Goal: Task Accomplishment & Management: Manage account settings

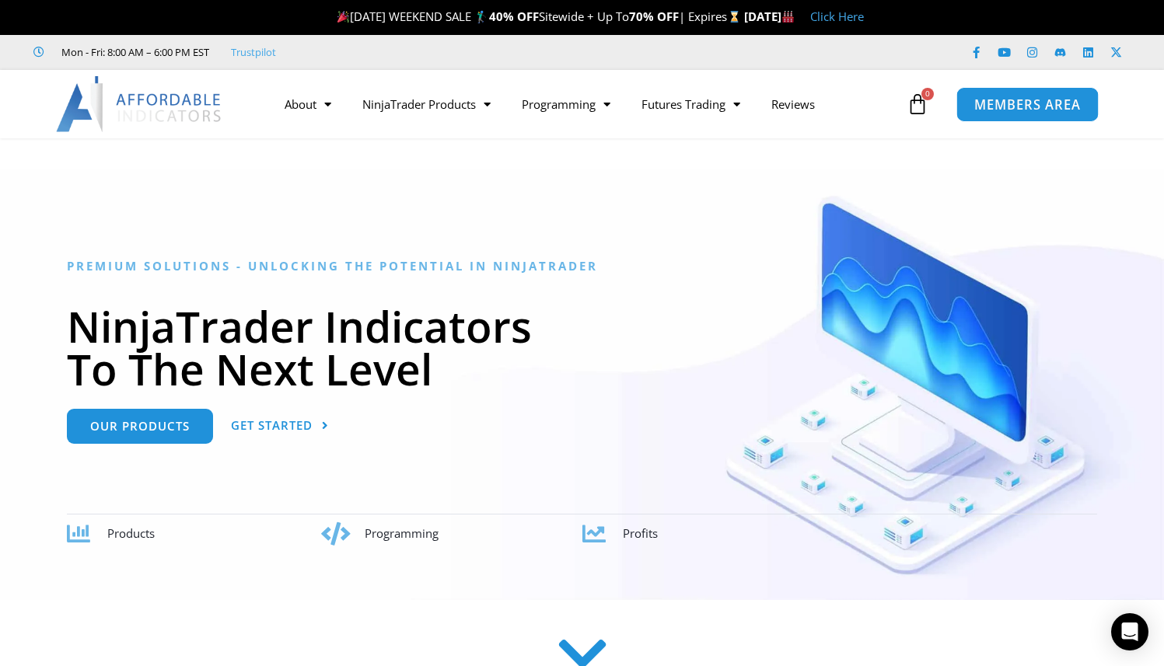
click at [1027, 100] on span "MEMBERS AREA" at bounding box center [1027, 104] width 107 height 13
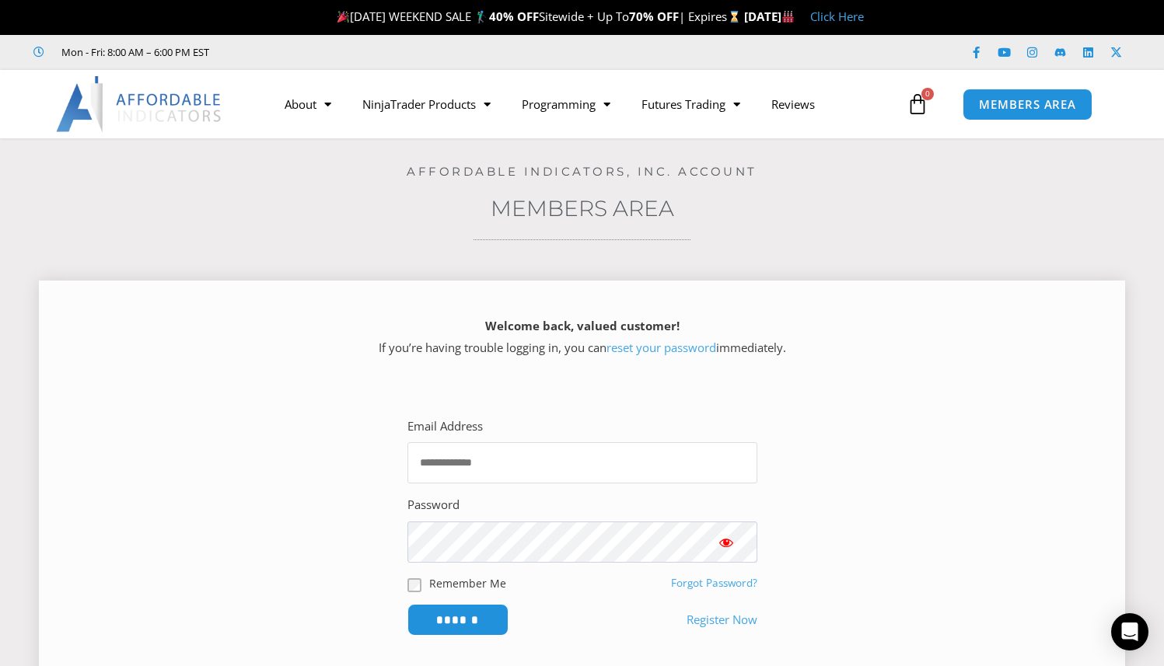
click at [516, 465] on input "Email Address" at bounding box center [583, 463] width 350 height 41
type input "**********"
click at [454, 621] on input "******" at bounding box center [457, 619] width 107 height 33
click at [693, 352] on link "reset your password" at bounding box center [662, 348] width 110 height 16
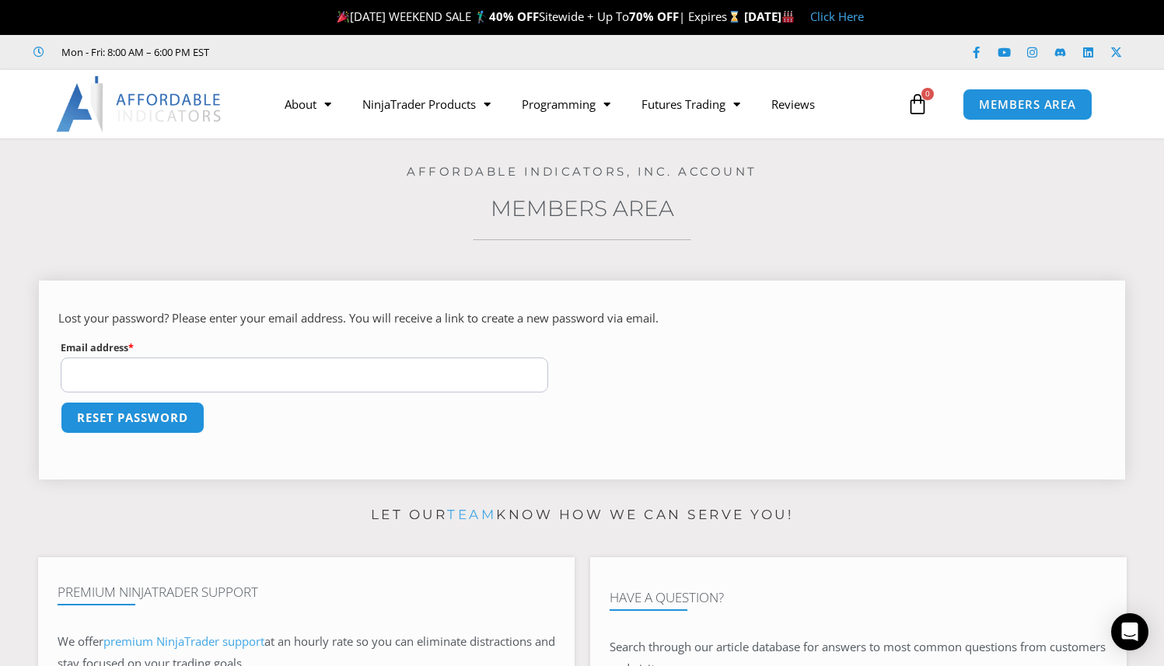
click at [271, 377] on input "Email address * Required" at bounding box center [305, 375] width 488 height 35
type input "**********"
click at [169, 424] on button "Reset password" at bounding box center [132, 417] width 151 height 33
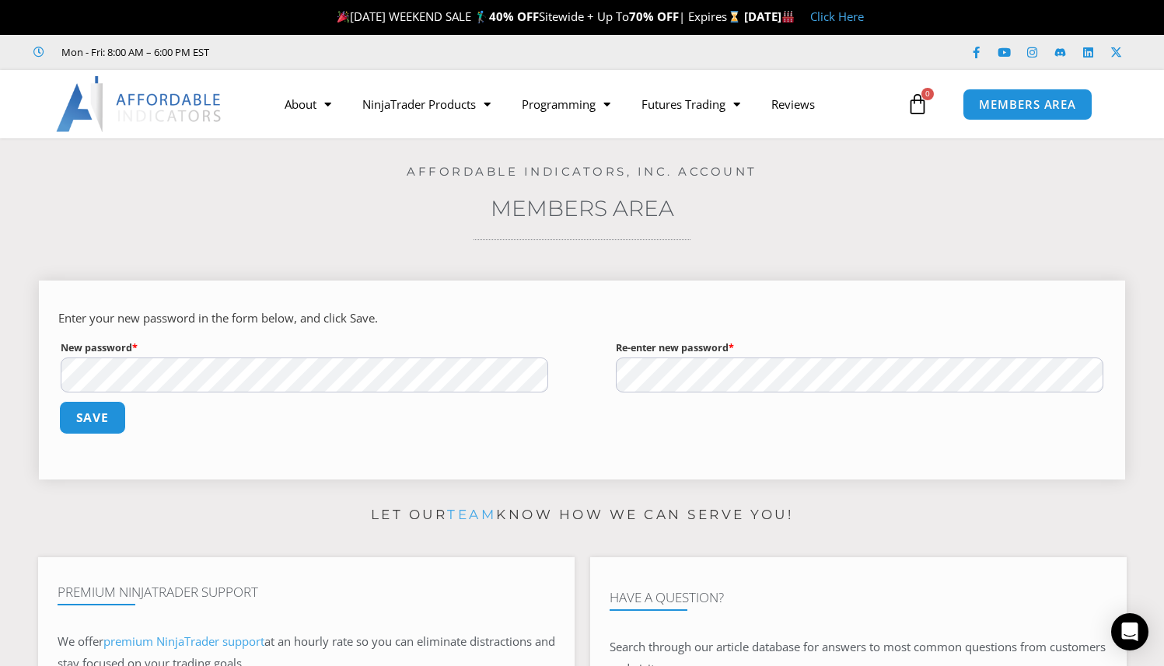
click at [82, 429] on button "Save" at bounding box center [92, 417] width 67 height 33
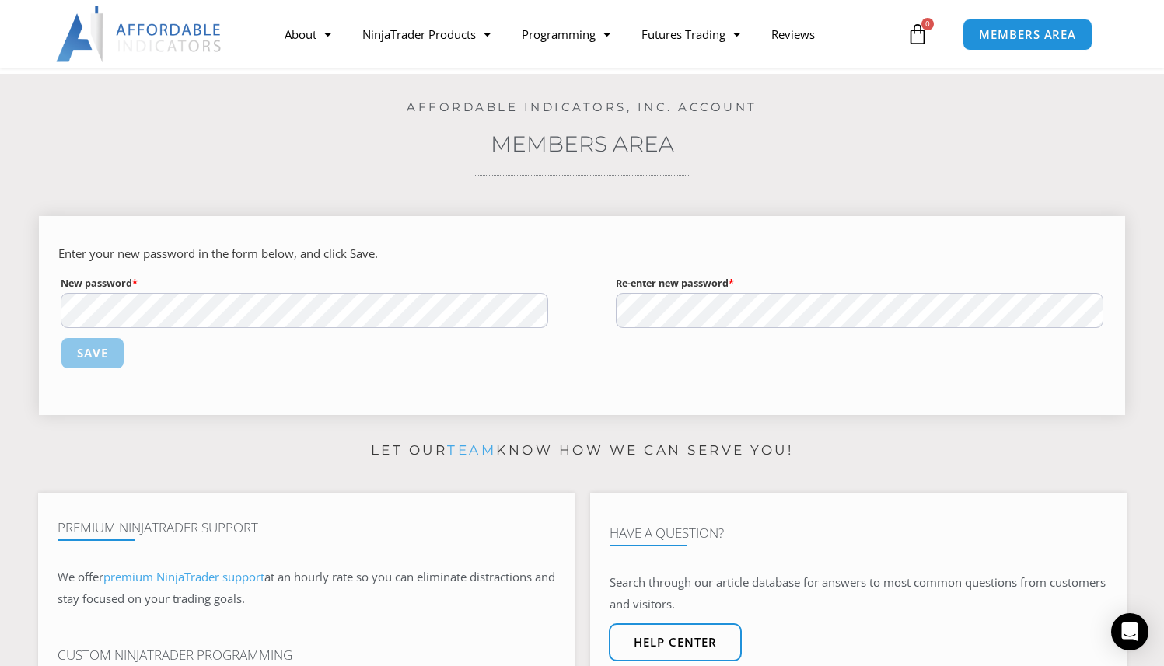
scroll to position [63, 0]
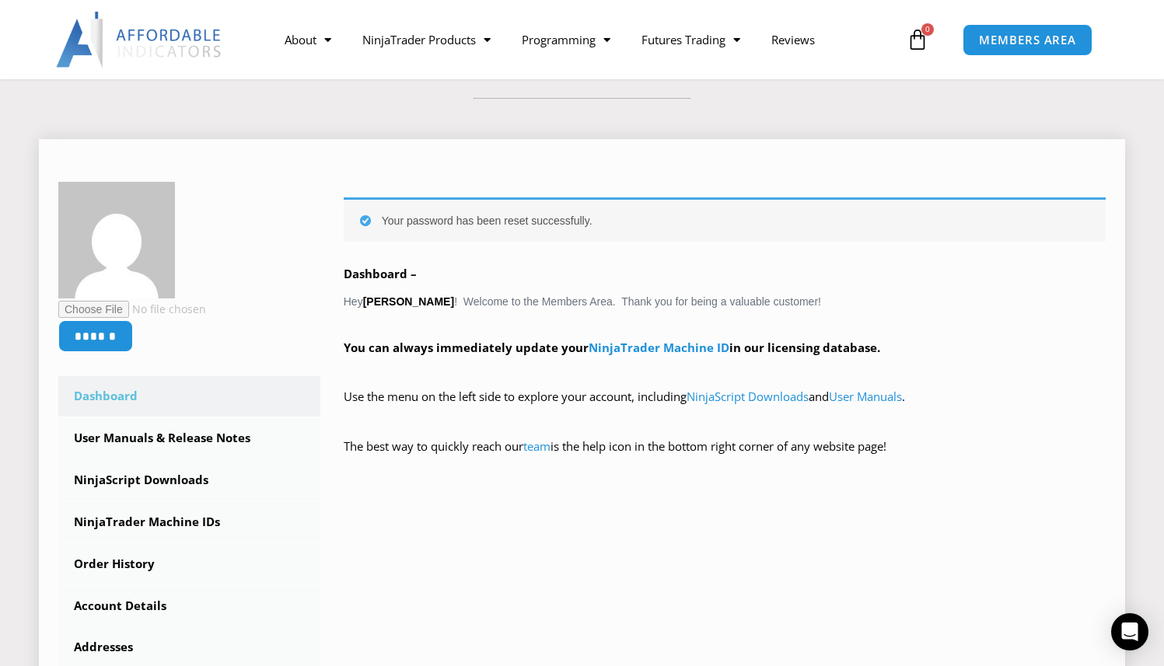
scroll to position [213, 0]
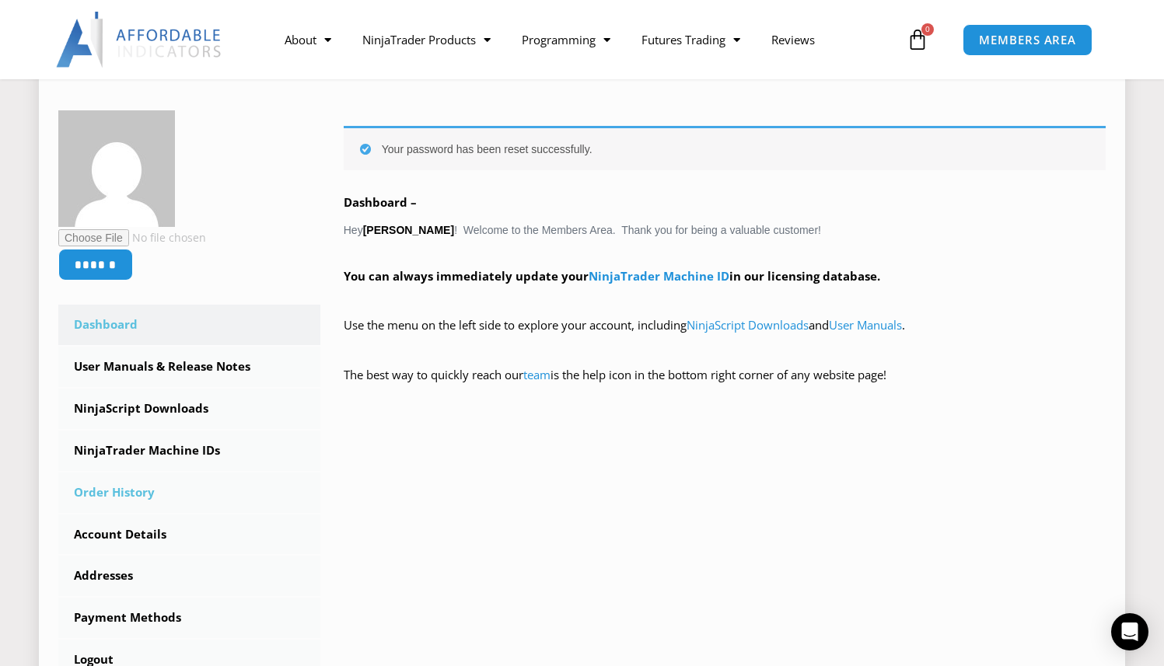
click at [137, 494] on link "Order History" at bounding box center [189, 493] width 262 height 40
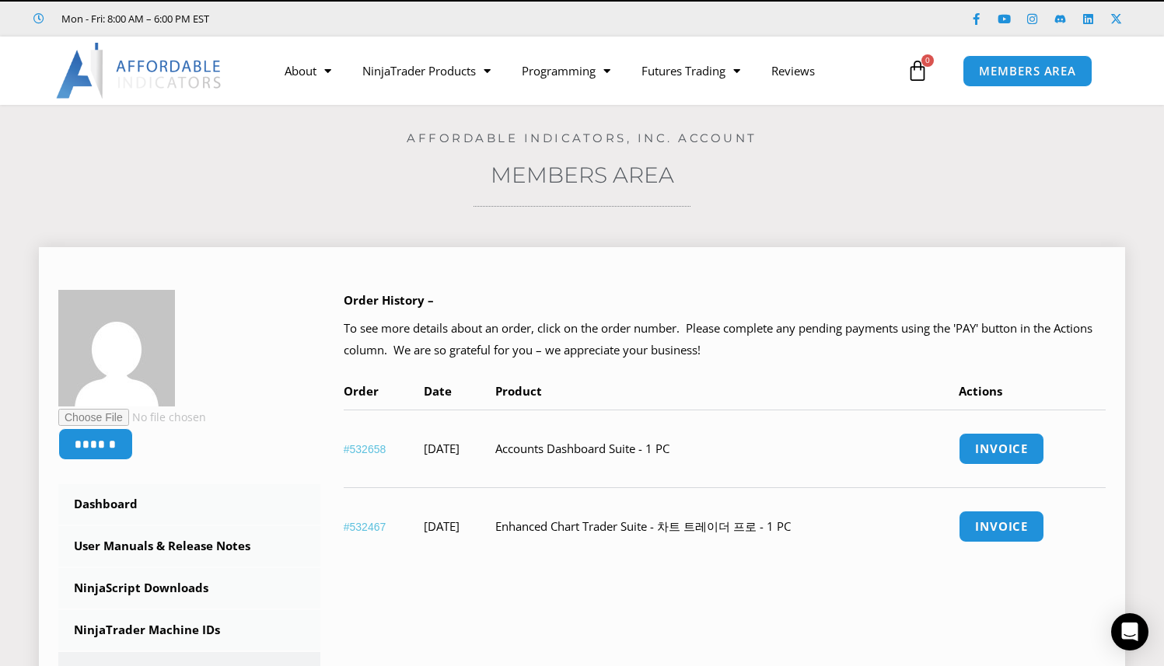
scroll to position [36, 0]
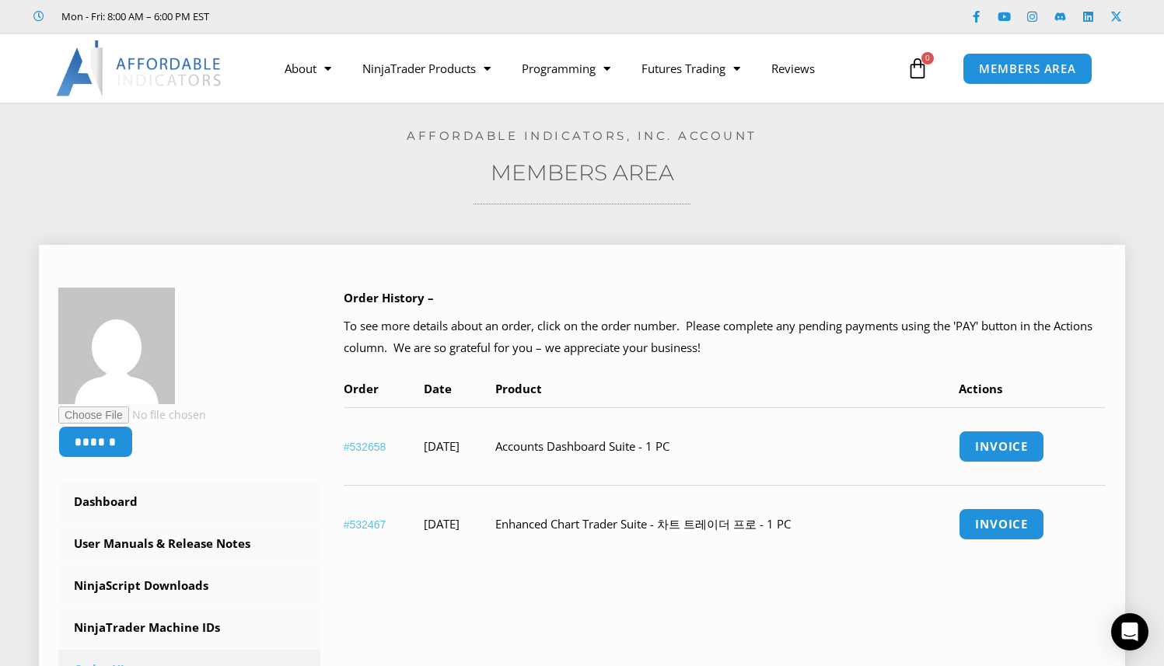
drag, startPoint x: 839, startPoint y: 523, endPoint x: 540, endPoint y: 441, distance: 309.8
click at [538, 442] on tbody "#532658 August 15, 2025 Accounts Dashboard Suite - 1 PC Invoice #532467 August …" at bounding box center [725, 486] width 762 height 156
click at [562, 429] on td "Accounts Dashboard Suite - 1 PC" at bounding box center [726, 447] width 463 height 78
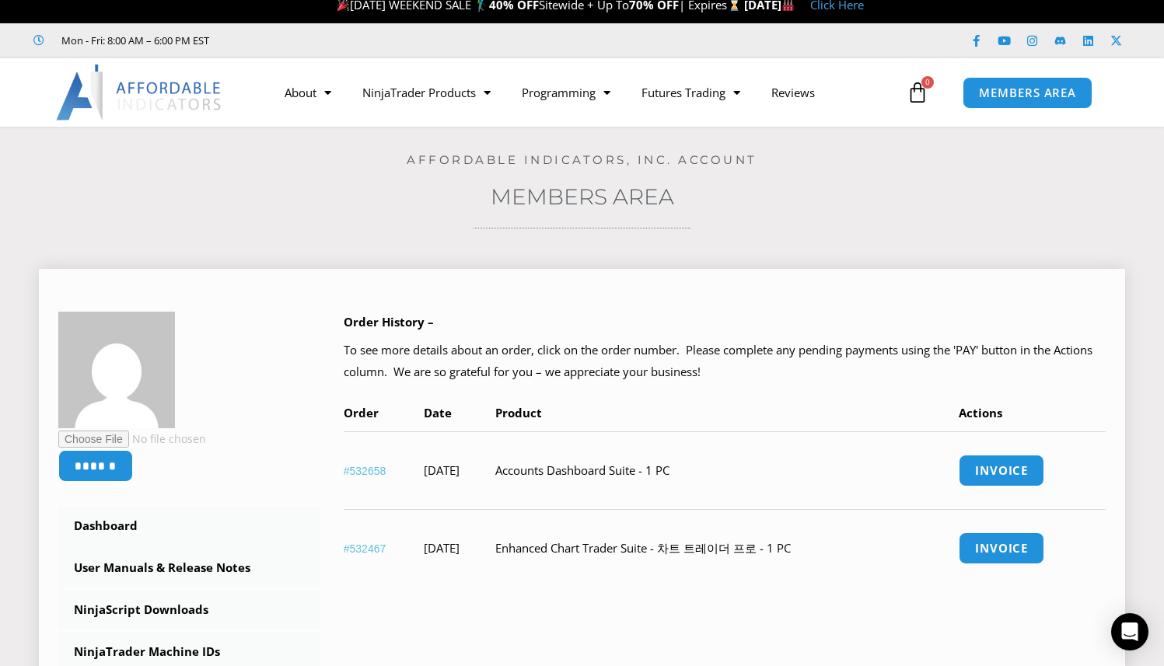
scroll to position [0, 0]
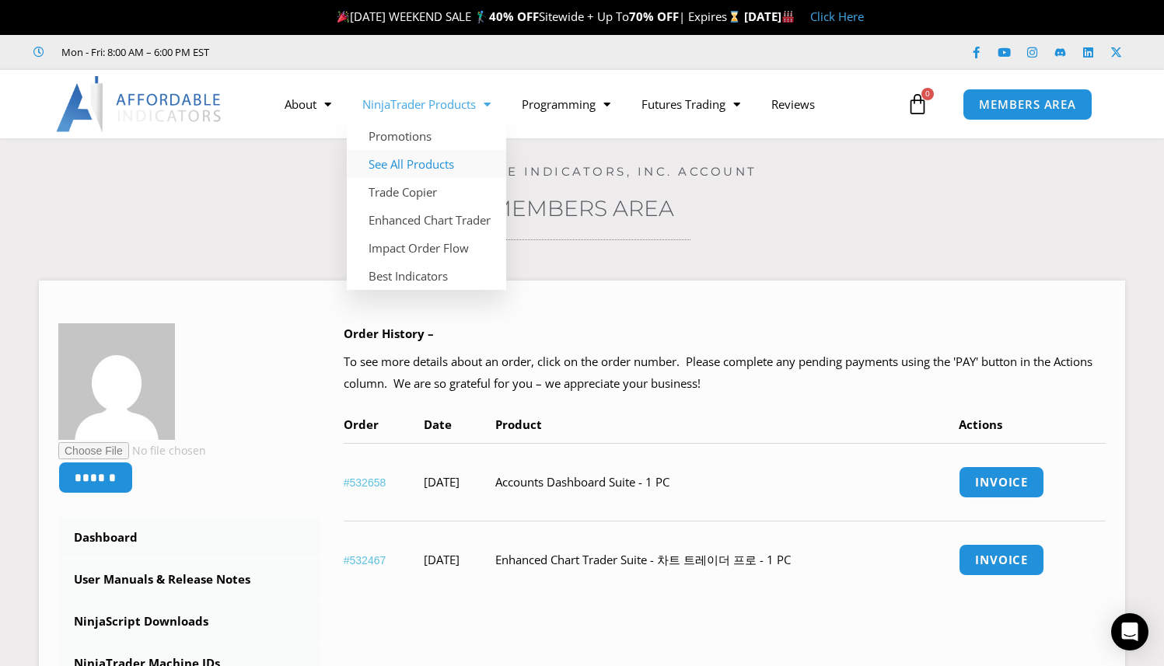
click at [432, 168] on link "See All Products" at bounding box center [426, 164] width 159 height 28
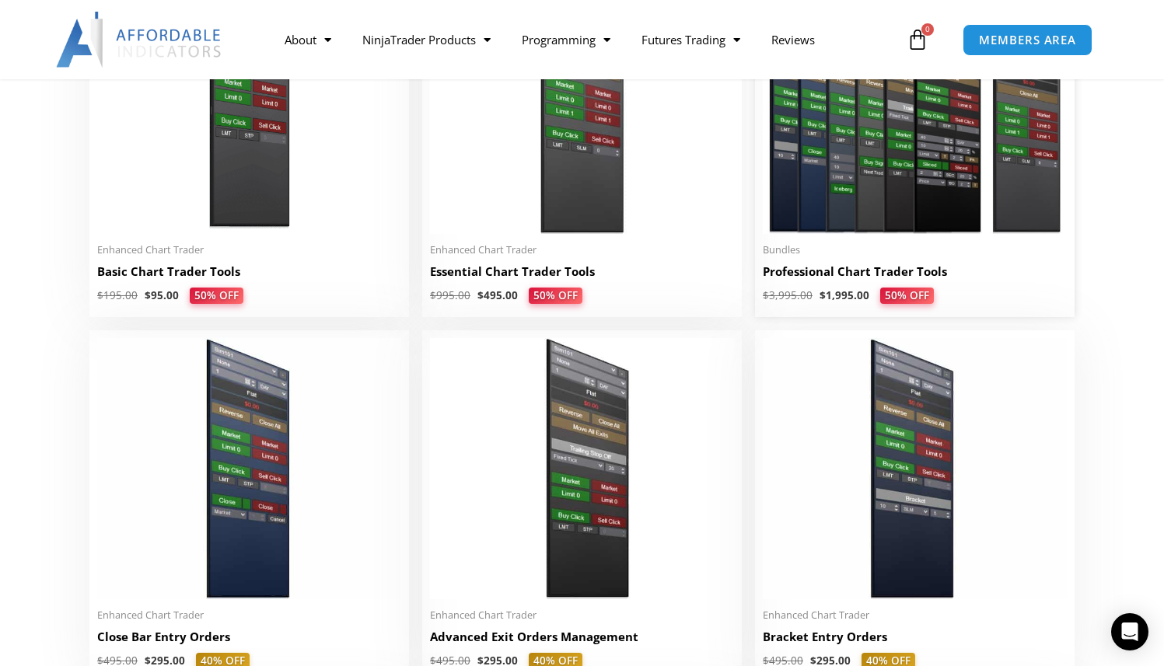
scroll to position [750, 0]
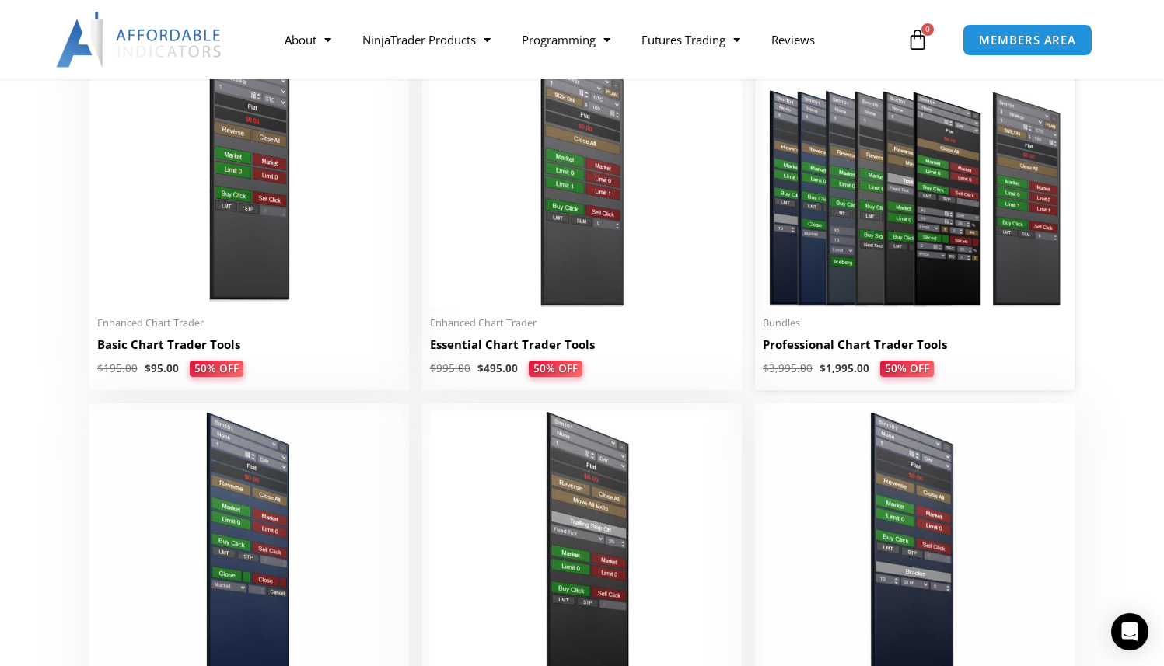
click at [948, 261] on img at bounding box center [915, 176] width 304 height 261
click at [901, 348] on h2 "Professional Chart Trader Tools" at bounding box center [915, 345] width 304 height 16
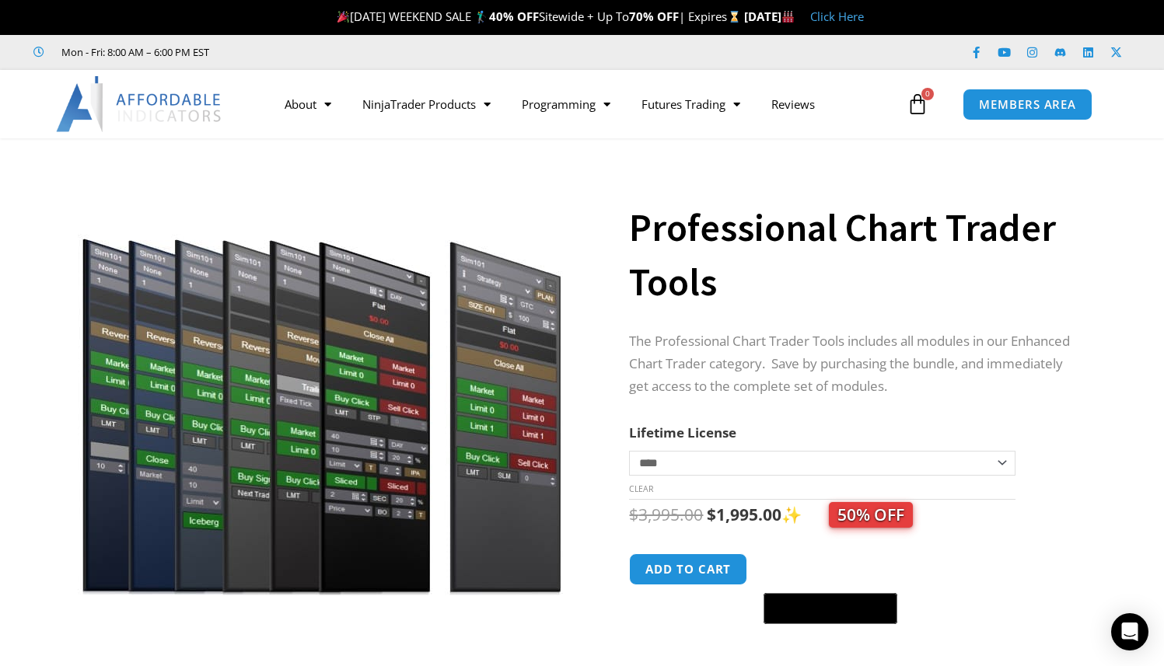
drag, startPoint x: 633, startPoint y: 338, endPoint x: 888, endPoint y: 364, distance: 256.4
click at [887, 362] on p "The Professional Chart Trader Tools includes all modules in our Enhanced Chart …" at bounding box center [856, 365] width 454 height 68
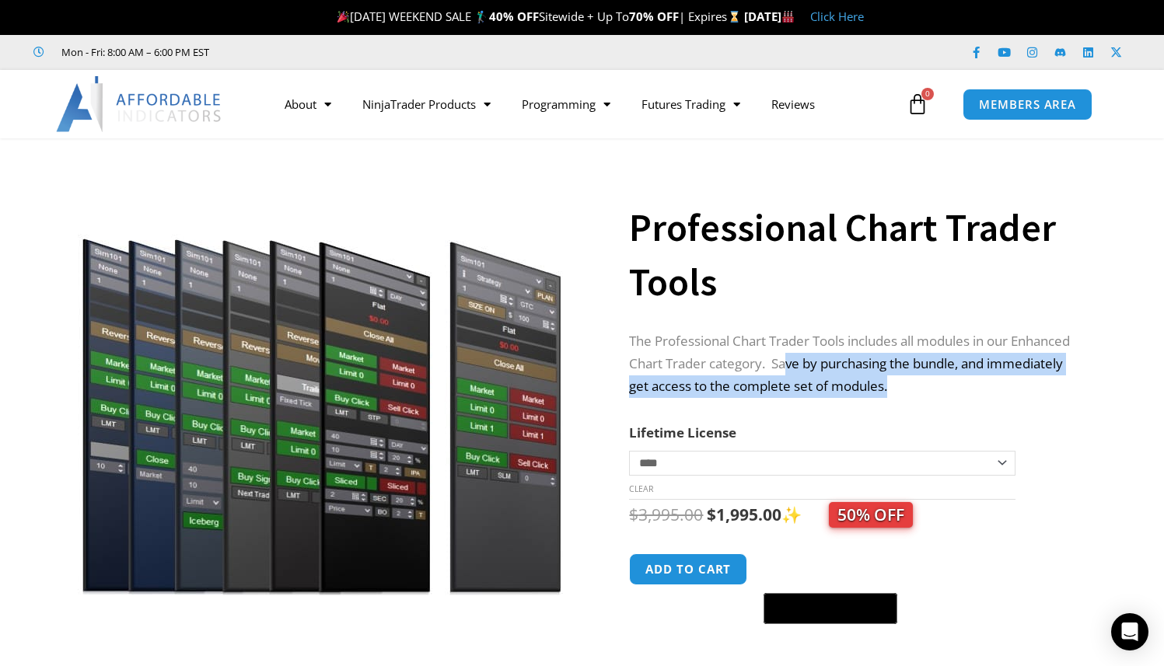
drag, startPoint x: 863, startPoint y: 376, endPoint x: 785, endPoint y: 352, distance: 81.2
click at [785, 352] on p "The Professional Chart Trader Tools includes all modules in our Enhanced Chart …" at bounding box center [856, 365] width 454 height 68
click at [815, 369] on p "The Professional Chart Trader Tools includes all modules in our Enhanced Chart …" at bounding box center [856, 365] width 454 height 68
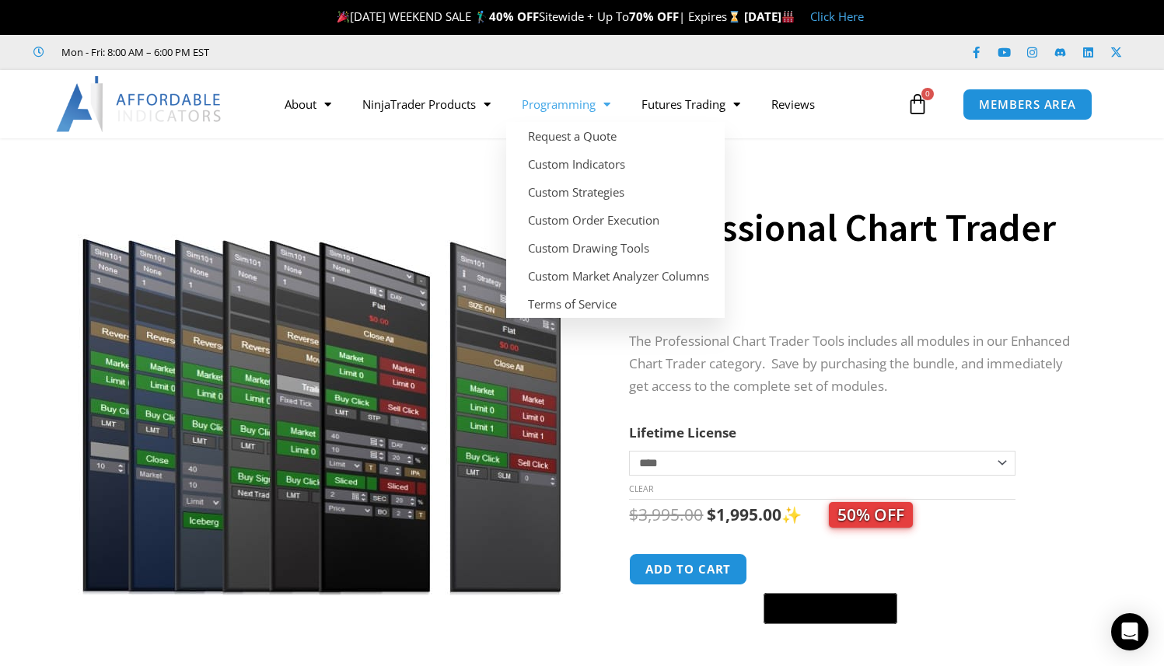
click at [178, 107] on img at bounding box center [139, 104] width 167 height 56
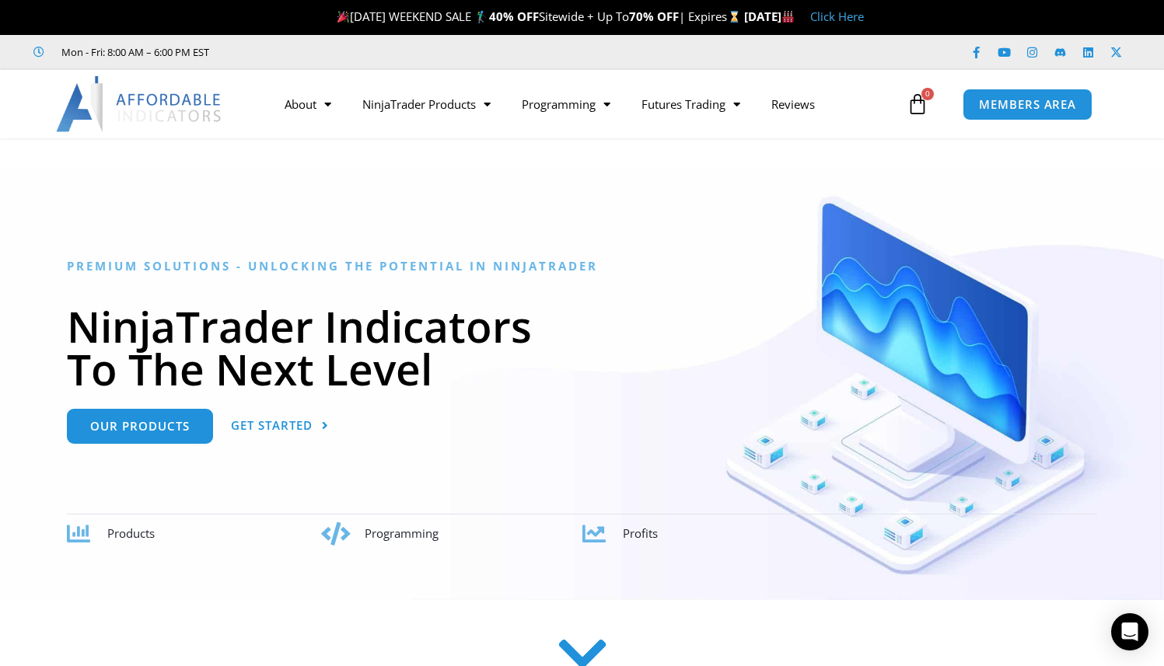
click at [864, 16] on link "Click Here" at bounding box center [837, 17] width 54 height 16
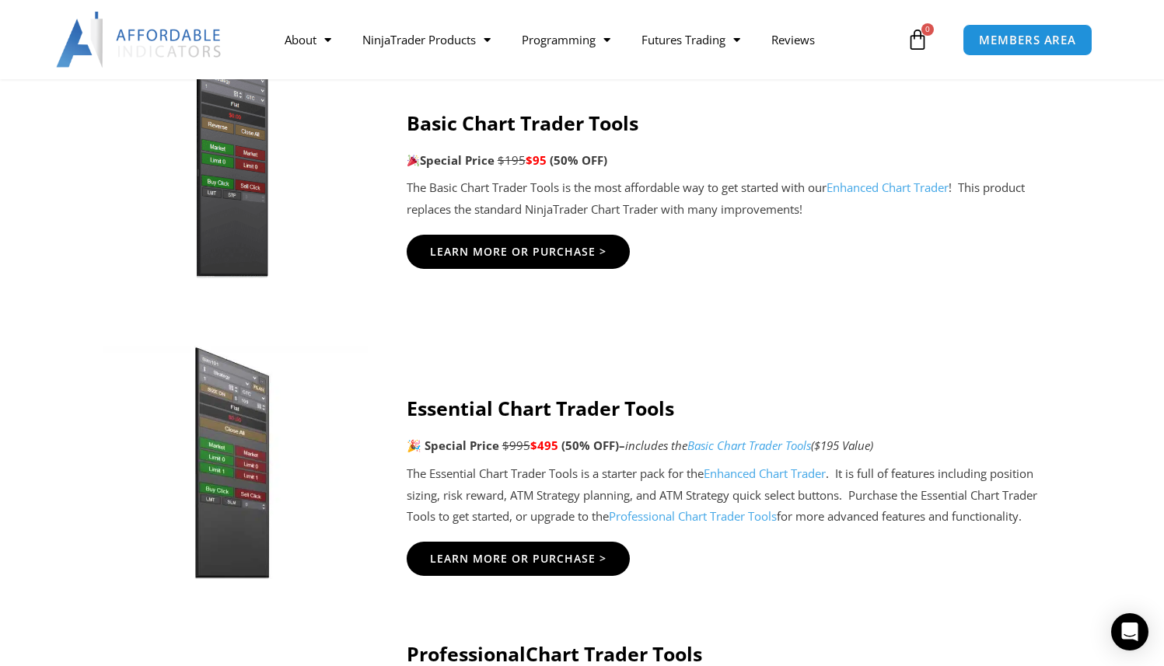
scroll to position [1125, 0]
